Goal: Check status: Check status

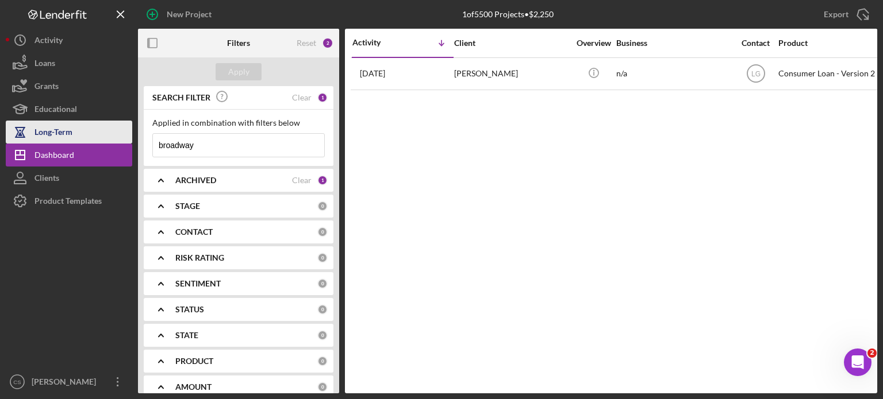
drag, startPoint x: 203, startPoint y: 147, endPoint x: 94, endPoint y: 136, distance: 109.7
click at [94, 136] on div "New Project 1 of 5500 Projects • $2,250 broadway Export Icon/Export Filters Res…" at bounding box center [441, 197] width 871 height 394
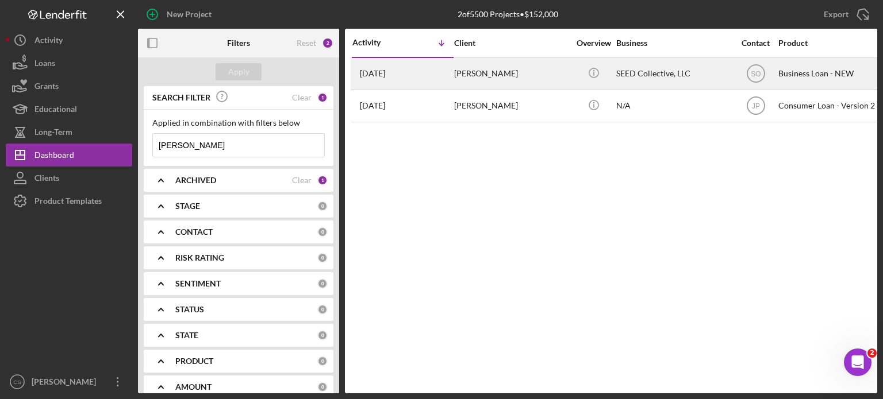
type input "[PERSON_NAME]"
click at [385, 74] on time "[DATE]" at bounding box center [372, 73] width 25 height 9
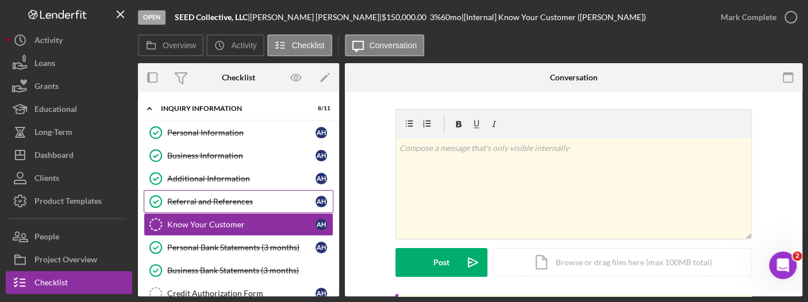
scroll to position [172, 0]
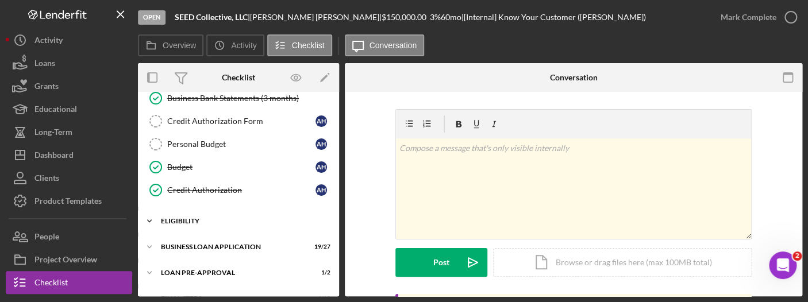
click at [146, 218] on icon "Icon/Expander" at bounding box center [149, 221] width 23 height 23
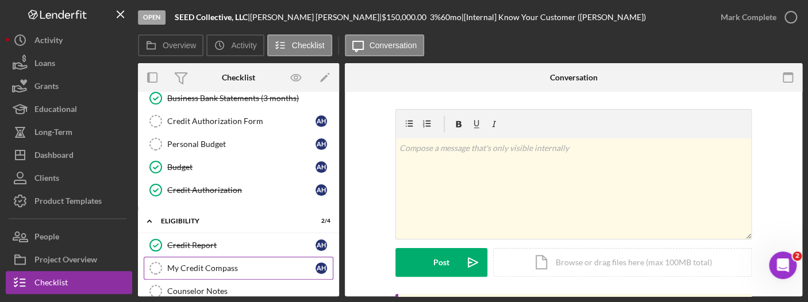
click at [182, 264] on div "My Credit Compass" at bounding box center [241, 268] width 148 height 9
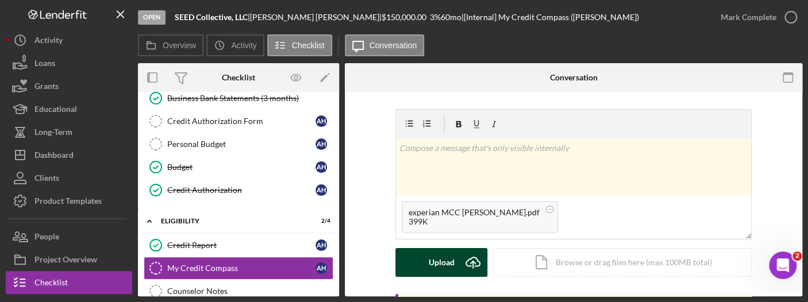
click at [471, 261] on icon "Icon/Upload" at bounding box center [473, 262] width 29 height 29
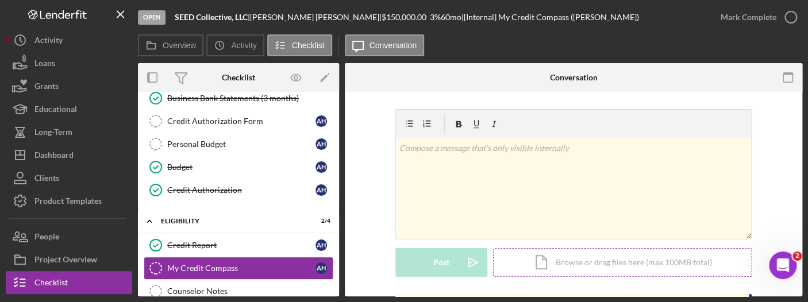
scroll to position [115, 0]
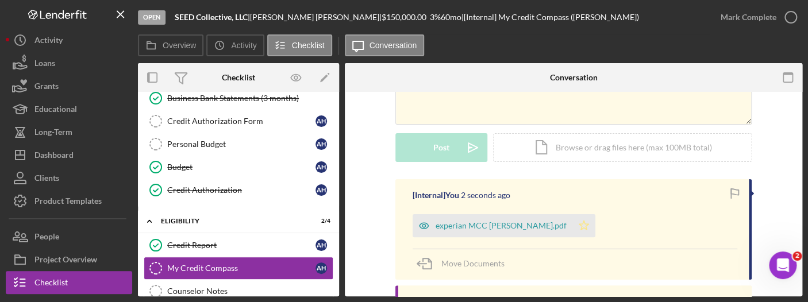
click at [584, 225] on icon "Icon/Star" at bounding box center [583, 225] width 23 height 23
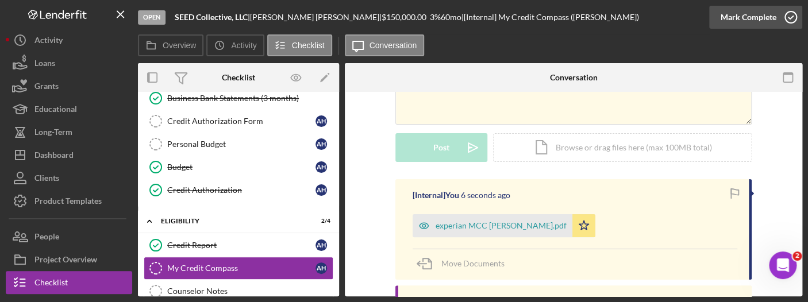
click at [783, 14] on icon "button" at bounding box center [790, 17] width 29 height 29
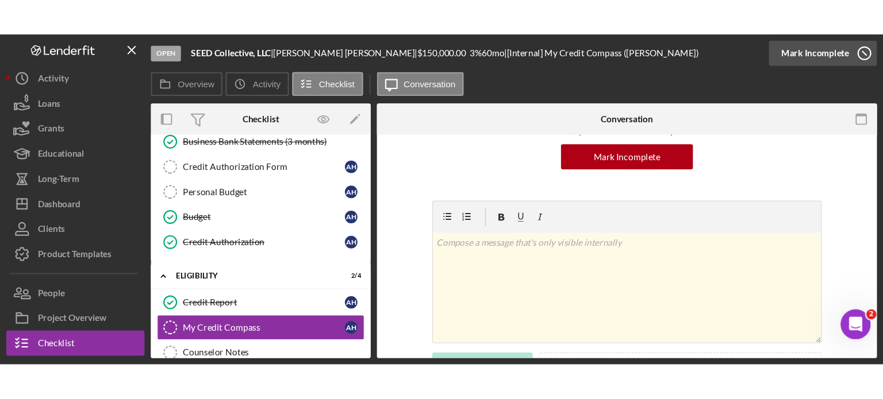
scroll to position [273, 0]
